Goal: Task Accomplishment & Management: Use online tool/utility

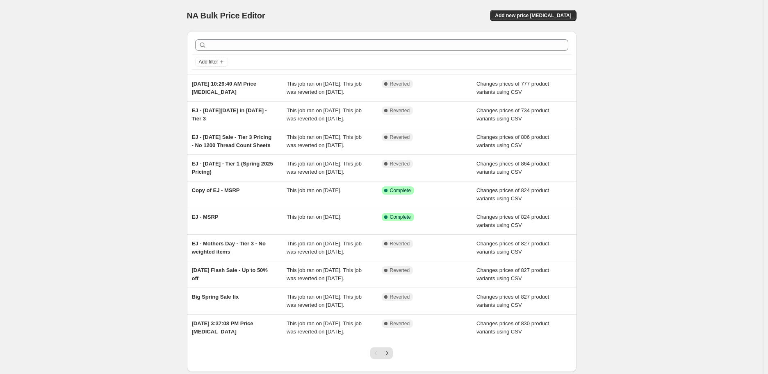
click at [51, 271] on div "NA Bulk Price Editor. This page is ready NA Bulk Price Editor Add new price cha…" at bounding box center [381, 211] width 763 height 422
click at [547, 17] on span "Add new price change job" at bounding box center [533, 15] width 76 height 7
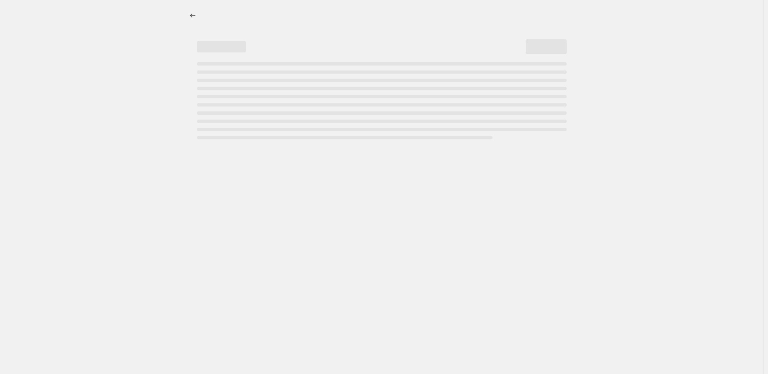
select select "percentage"
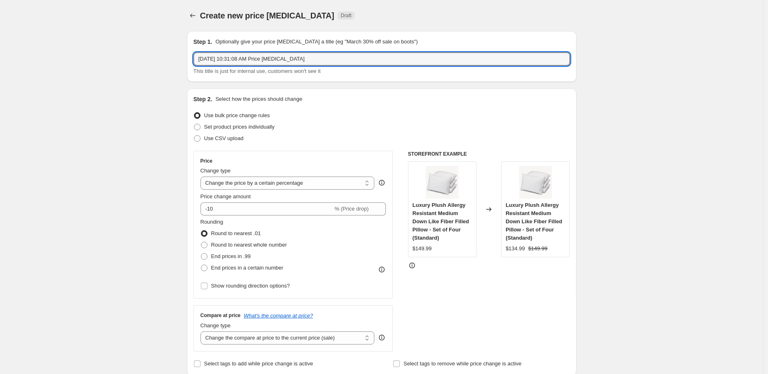
drag, startPoint x: 318, startPoint y: 57, endPoint x: 189, endPoint y: 64, distance: 129.2
click at [189, 64] on div "Step 1. Optionally give your price change job a title (eg "March 30% off sale o…" at bounding box center [381, 56] width 389 height 51
type input "EJ - Labor Day - Tier 1"
click at [214, 139] on span "Use CSV upload" at bounding box center [223, 138] width 39 height 6
click at [194, 136] on input "Use CSV upload" at bounding box center [194, 135] width 0 height 0
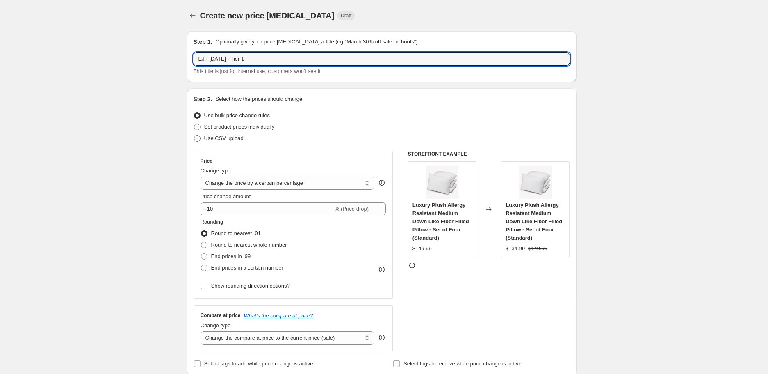
radio input "true"
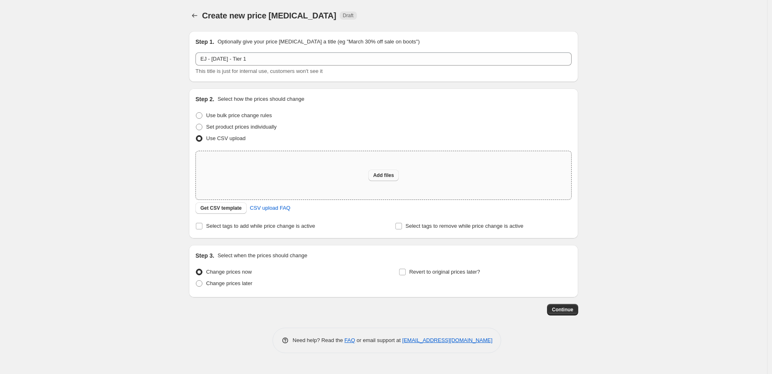
click at [377, 177] on span "Add files" at bounding box center [383, 175] width 21 height 7
type input "C:\fakepath\Current and Updated_EJ_Tier1_Fall2025.csv"
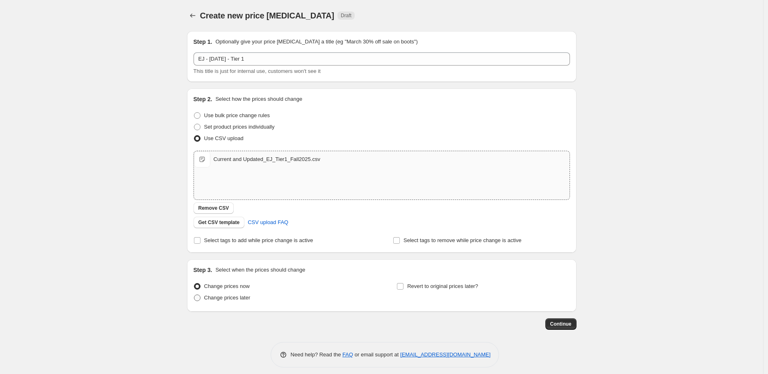
click at [242, 297] on span "Change prices later" at bounding box center [227, 298] width 46 height 6
click at [194, 295] on input "Change prices later" at bounding box center [194, 295] width 0 height 0
radio input "true"
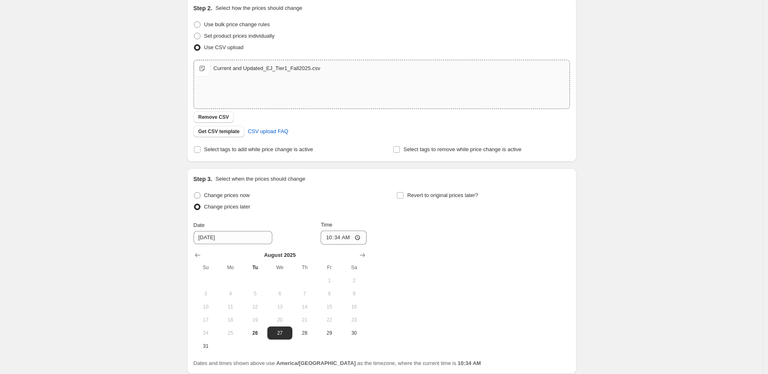
scroll to position [136, 0]
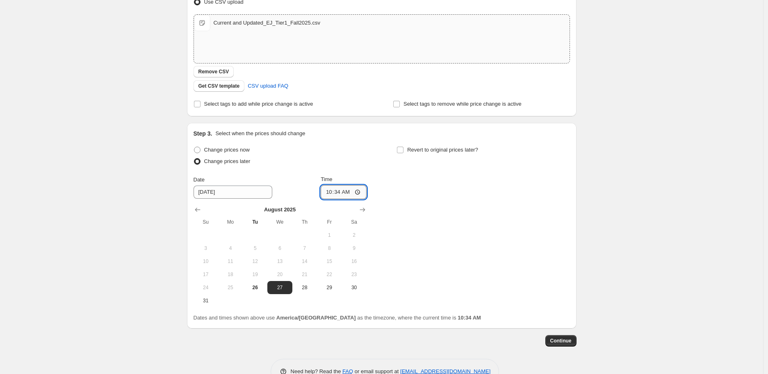
click at [332, 189] on input "10:34" at bounding box center [344, 192] width 46 height 14
click at [341, 193] on input "01:34" at bounding box center [344, 192] width 46 height 14
type input "01:00"
click at [407, 151] on label "Revert to original prices later?" at bounding box center [437, 149] width 82 height 11
click at [403, 151] on input "Revert to original prices later?" at bounding box center [400, 150] width 7 height 7
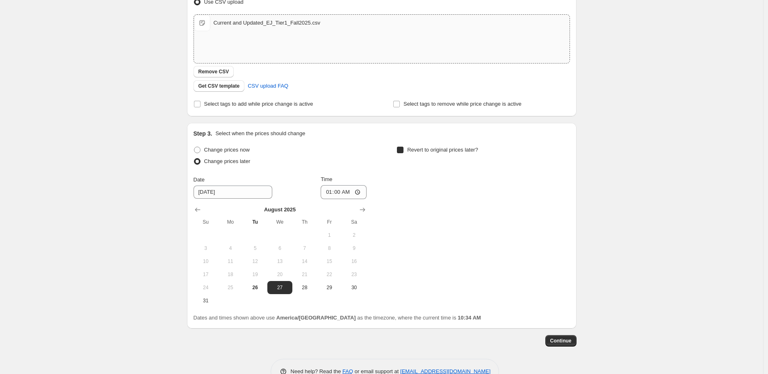
checkbox input "true"
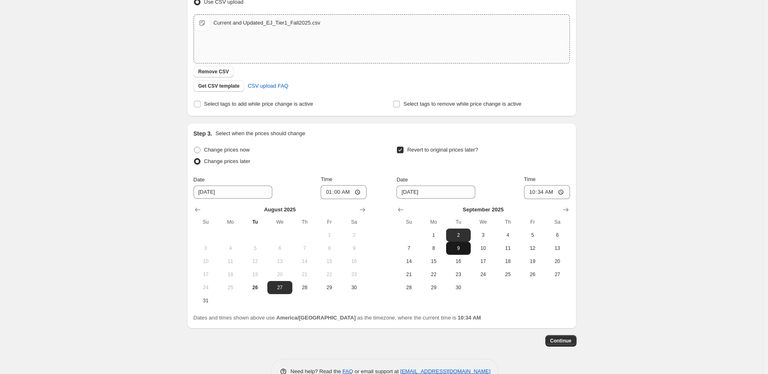
click at [456, 250] on span "9" at bounding box center [458, 248] width 18 height 7
type input "9/9/2025"
click at [532, 193] on input "10:34" at bounding box center [547, 192] width 46 height 14
click at [541, 192] on input "01:34" at bounding box center [547, 192] width 46 height 14
type input "01:00"
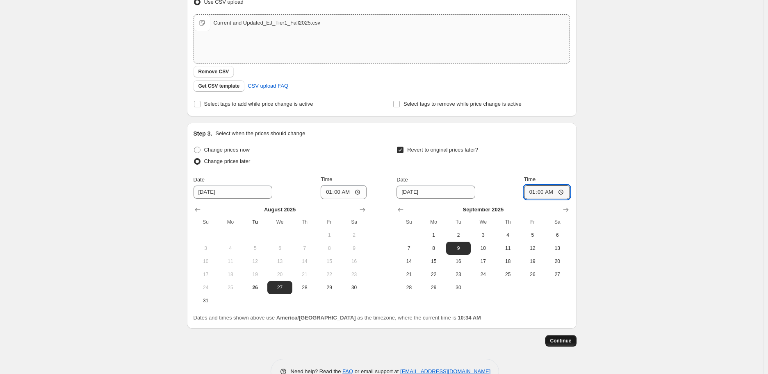
click at [568, 340] on span "Continue" at bounding box center [560, 341] width 21 height 7
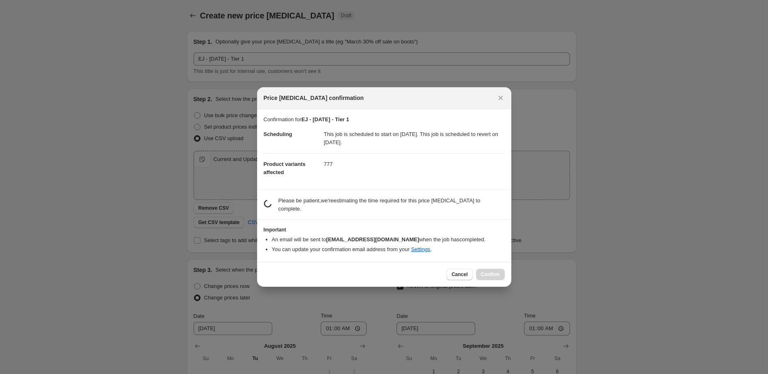
scroll to position [0, 0]
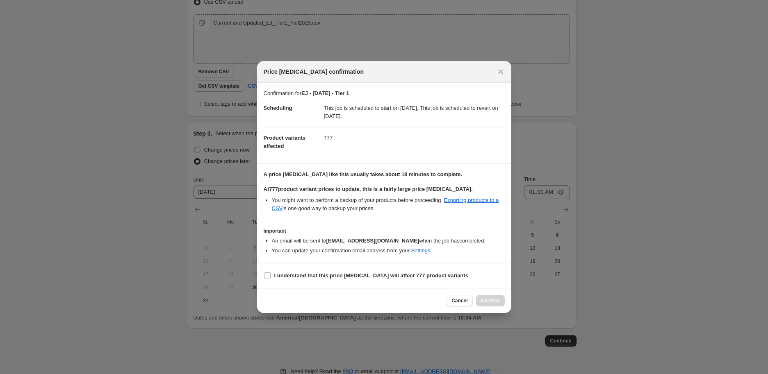
click at [329, 283] on section "I understand that this price change job will affect 777 product variants" at bounding box center [384, 276] width 254 height 25
click at [332, 278] on b "I understand that this price change job will affect 777 product variants" at bounding box center [371, 276] width 194 height 6
click at [271, 278] on input "I understand that this price change job will affect 777 product variants" at bounding box center [267, 276] width 7 height 7
checkbox input "true"
click at [488, 301] on span "Confirm" at bounding box center [490, 301] width 19 height 7
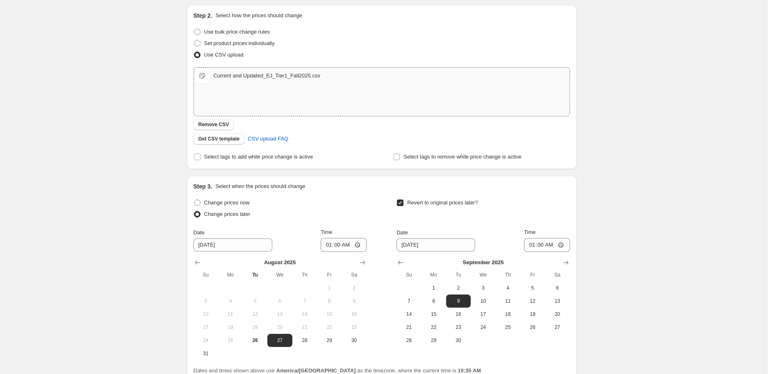
scroll to position [182, 0]
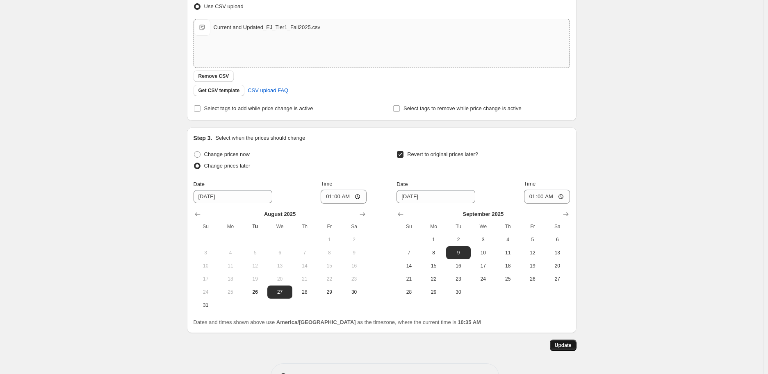
click at [557, 347] on span "Update" at bounding box center [563, 345] width 17 height 7
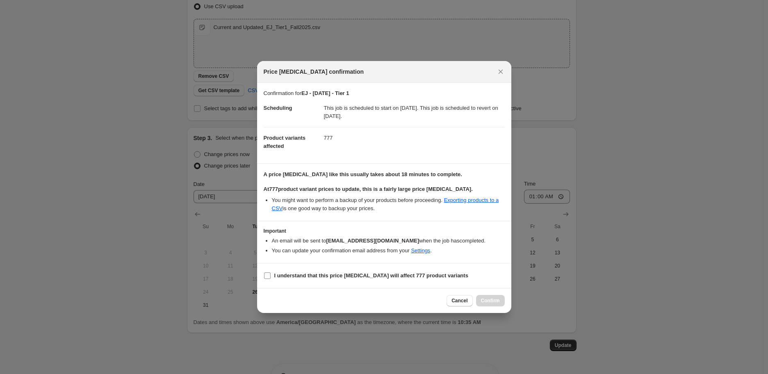
click at [265, 277] on input "I understand that this price change job will affect 777 product variants" at bounding box center [267, 276] width 7 height 7
checkbox input "true"
click at [493, 299] on span "Confirm" at bounding box center [490, 301] width 19 height 7
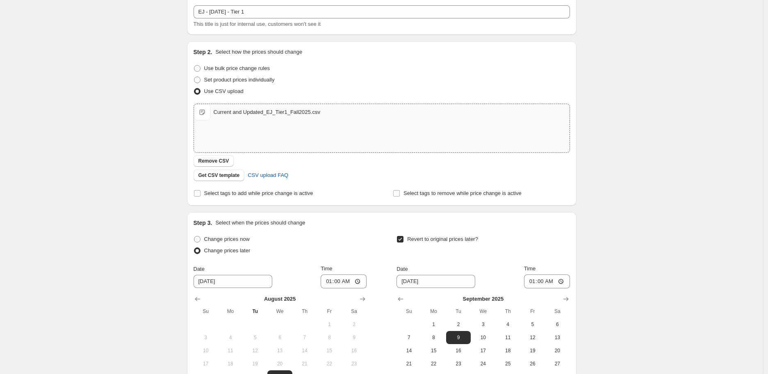
scroll to position [0, 0]
